Goal: Task Accomplishment & Management: Manage account settings

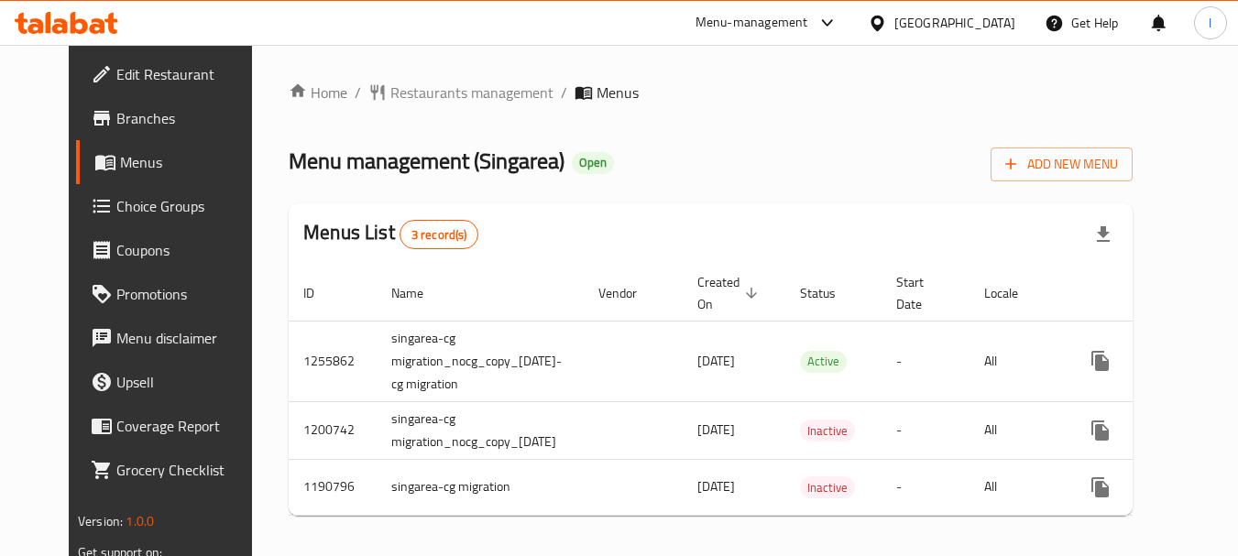
click at [887, 20] on icon at bounding box center [877, 23] width 19 height 19
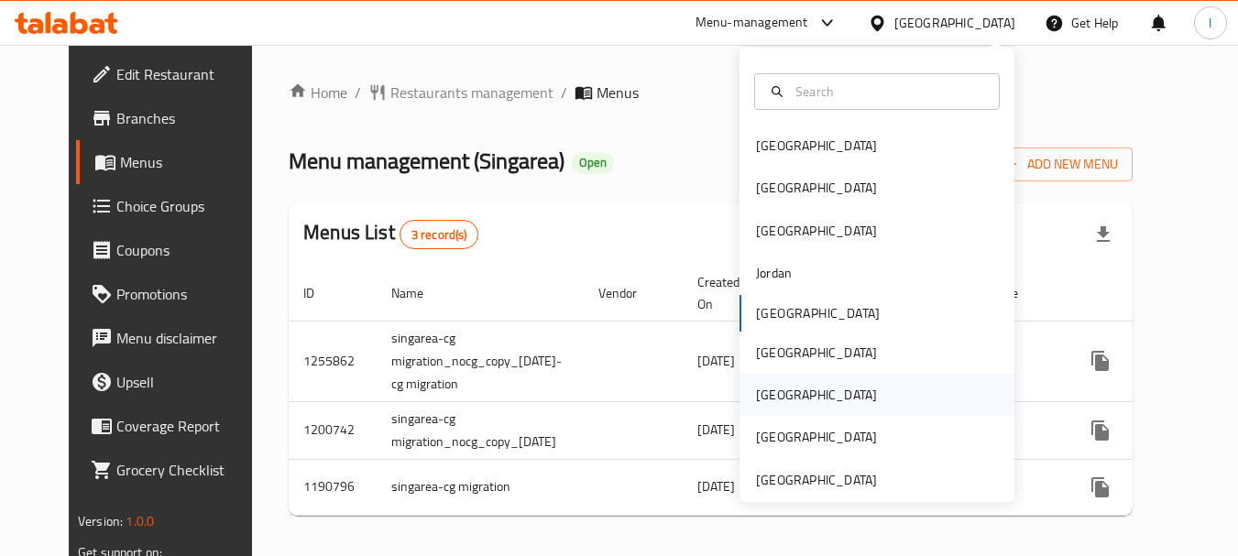
click at [779, 391] on div "[GEOGRAPHIC_DATA]" at bounding box center [816, 395] width 150 height 42
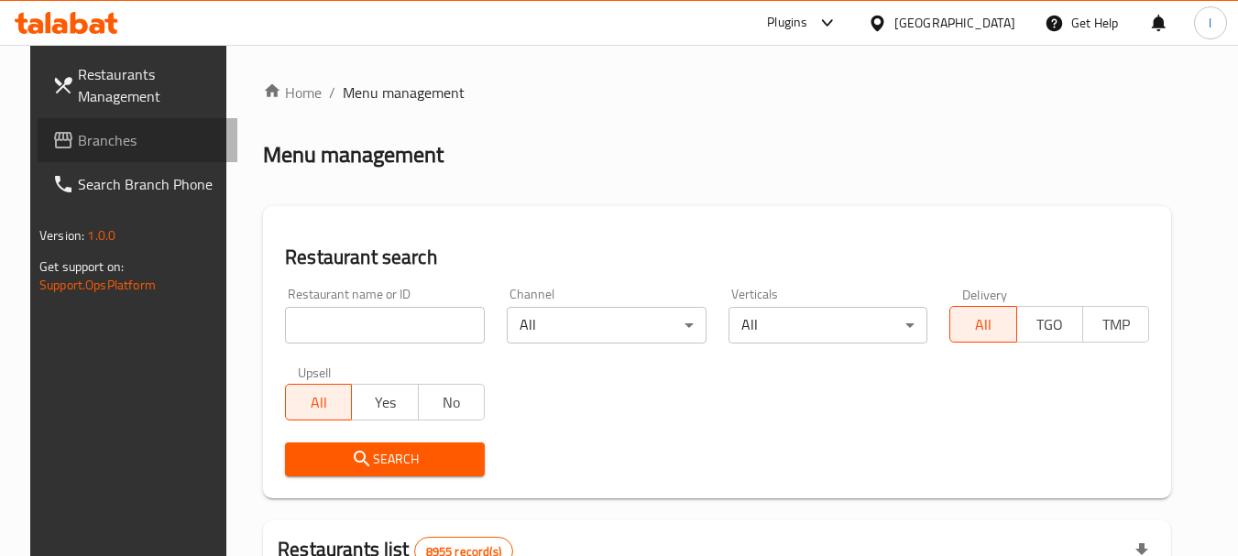
click at [83, 136] on span "Branches" at bounding box center [150, 140] width 145 height 22
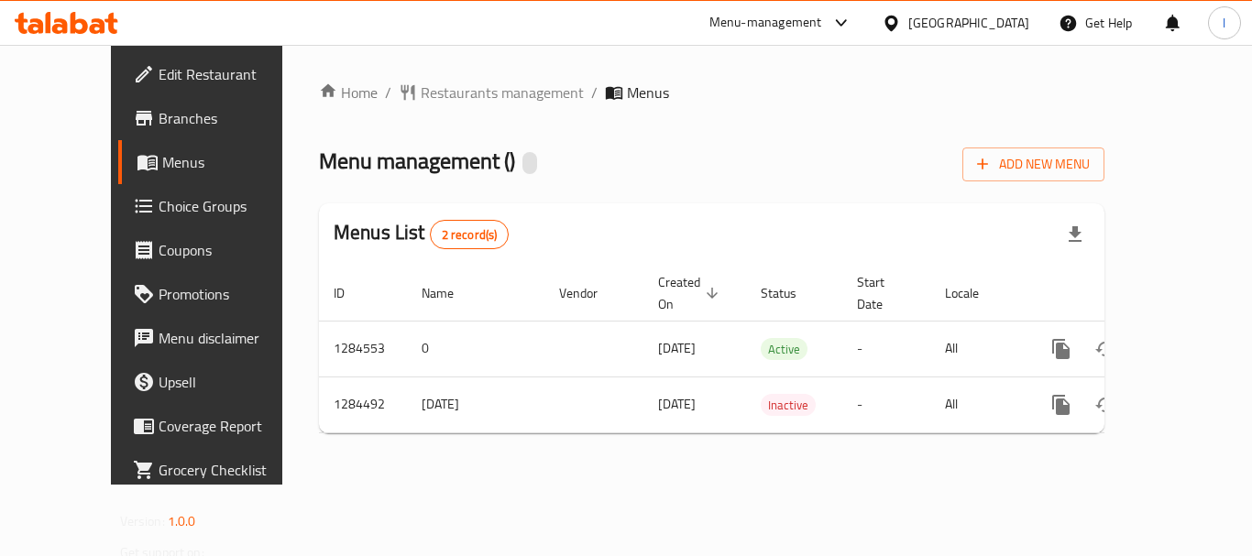
click at [159, 119] on span "Branches" at bounding box center [232, 118] width 147 height 22
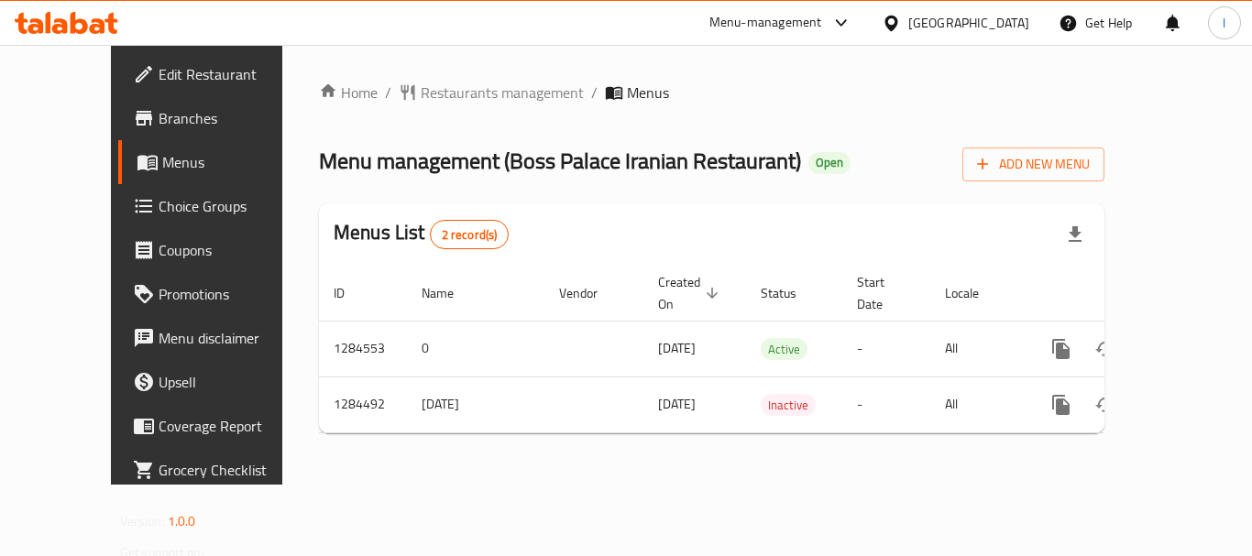
click at [1018, 30] on div "Qatar" at bounding box center [968, 23] width 121 height 20
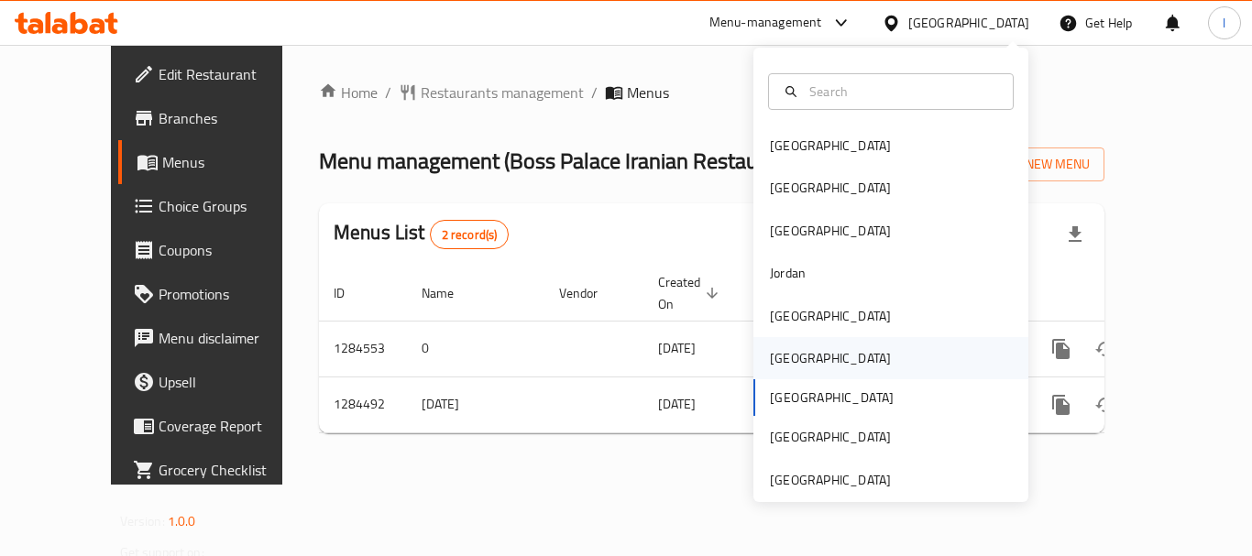
click at [802, 353] on div "[GEOGRAPHIC_DATA]" at bounding box center [830, 358] width 150 height 42
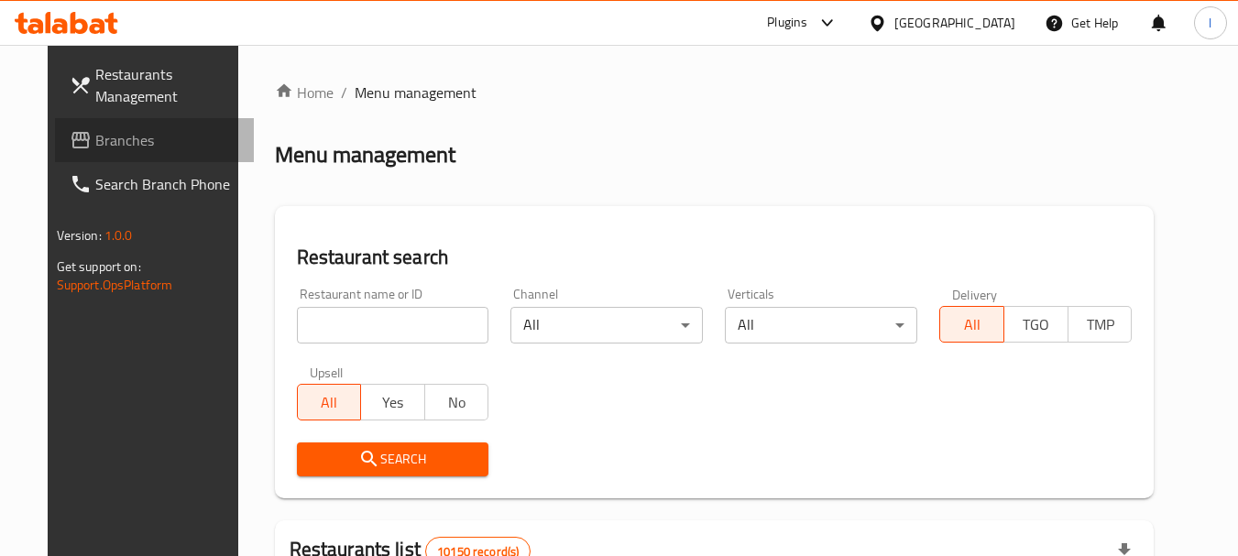
click at [95, 133] on span "Branches" at bounding box center [167, 140] width 145 height 22
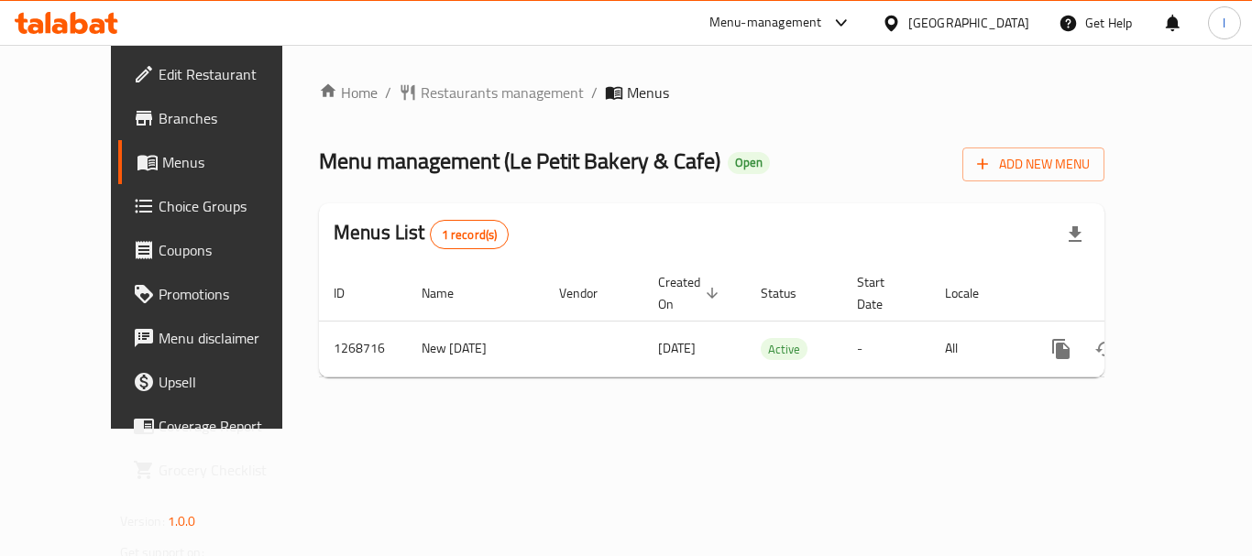
click at [822, 33] on div "Menu-management" at bounding box center [765, 23] width 113 height 22
click at [772, 168] on div "Restaurant-Management" at bounding box center [753, 159] width 144 height 20
